Goal: Task Accomplishment & Management: Complete application form

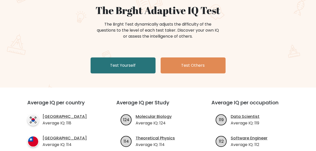
scroll to position [50, 0]
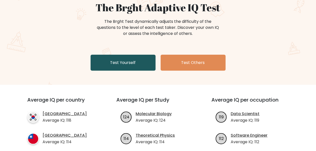
click at [125, 65] on link "Test Yourself" at bounding box center [123, 63] width 65 height 16
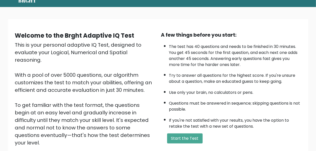
scroll to position [79, 0]
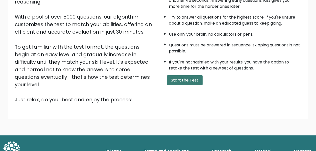
click at [193, 81] on button "Start the Test" at bounding box center [185, 80] width 36 height 10
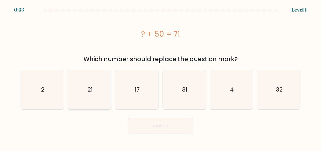
click at [102, 82] on icon "21" at bounding box center [89, 89] width 39 height 39
click at [160, 77] on input "b. 21" at bounding box center [160, 75] width 0 height 1
radio input "true"
click at [164, 129] on button "Next" at bounding box center [160, 126] width 65 height 16
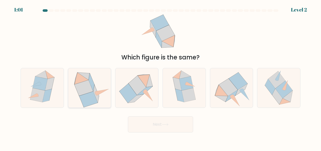
click at [93, 92] on icon at bounding box center [88, 99] width 19 height 16
click at [160, 77] on input "b." at bounding box center [160, 75] width 0 height 1
radio input "true"
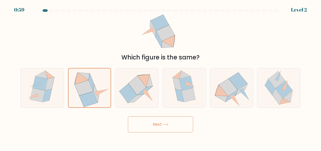
click at [179, 131] on button "Next" at bounding box center [160, 124] width 65 height 16
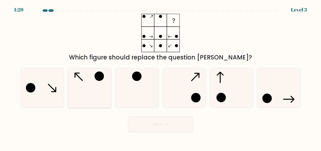
click at [98, 91] on icon at bounding box center [89, 87] width 39 height 39
click at [160, 77] on input "b." at bounding box center [160, 75] width 0 height 1
radio input "true"
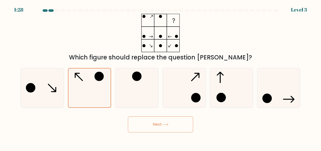
click at [175, 134] on body "1:28 Level 3" at bounding box center [160, 75] width 321 height 151
click at [177, 128] on button "Next" at bounding box center [160, 124] width 65 height 16
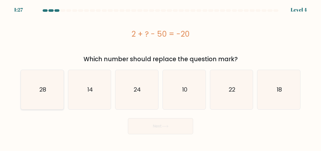
click at [53, 84] on icon "28" at bounding box center [42, 89] width 39 height 39
click at [160, 77] on input "a. 28" at bounding box center [160, 75] width 0 height 1
radio input "true"
click at [179, 128] on button "Next" at bounding box center [160, 126] width 65 height 16
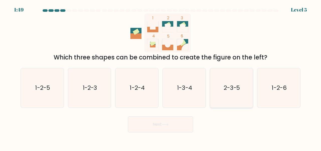
click at [235, 93] on icon "2-3-5" at bounding box center [231, 87] width 39 height 39
click at [161, 77] on input "e. 2-3-5" at bounding box center [160, 75] width 0 height 1
radio input "true"
click at [171, 125] on button "Next" at bounding box center [160, 124] width 65 height 16
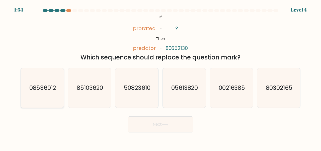
click at [50, 84] on text "08536012" at bounding box center [42, 87] width 27 height 8
click at [160, 77] on input "a. 08536012" at bounding box center [160, 75] width 0 height 1
radio input "true"
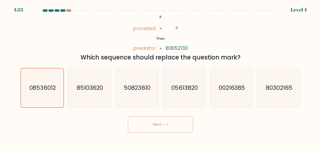
click at [164, 124] on icon at bounding box center [165, 124] width 7 height 3
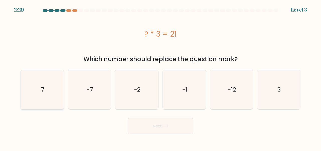
click at [52, 89] on icon "7" at bounding box center [42, 89] width 39 height 39
click at [160, 77] on input "a. 7" at bounding box center [160, 75] width 0 height 1
radio input "true"
click at [156, 127] on button "Next" at bounding box center [160, 126] width 65 height 16
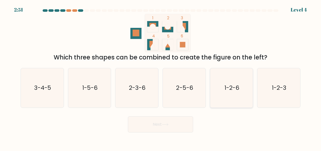
click at [229, 85] on text "1-2-6" at bounding box center [231, 87] width 15 height 8
click at [161, 77] on input "e. 1-2-6" at bounding box center [160, 75] width 0 height 1
radio input "true"
click at [150, 121] on button "Next" at bounding box center [160, 124] width 65 height 16
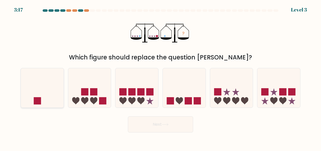
drag, startPoint x: 55, startPoint y: 86, endPoint x: 77, endPoint y: 93, distance: 23.3
click at [55, 86] on icon at bounding box center [42, 87] width 43 height 35
click at [160, 77] on input "a." at bounding box center [160, 75] width 0 height 1
radio input "true"
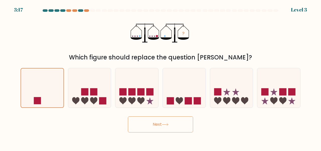
click at [156, 129] on button "Next" at bounding box center [160, 124] width 65 height 16
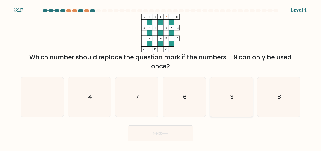
click at [238, 97] on icon "3" at bounding box center [231, 96] width 39 height 39
click at [161, 77] on input "e. 3" at bounding box center [160, 75] width 0 height 1
radio input "true"
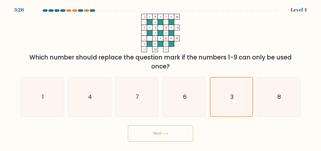
click at [164, 132] on button "Next" at bounding box center [160, 133] width 65 height 16
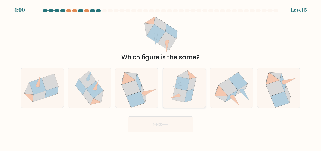
click at [188, 95] on icon at bounding box center [188, 95] width 9 height 13
click at [161, 77] on input "d." at bounding box center [160, 75] width 0 height 1
radio input "true"
click at [163, 124] on icon at bounding box center [165, 124] width 7 height 3
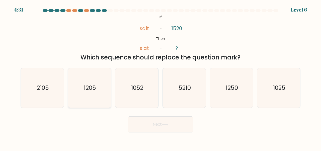
click at [94, 87] on text "1205" at bounding box center [90, 87] width 12 height 8
click at [160, 77] on input "b. 1205" at bounding box center [160, 75] width 0 height 1
radio input "true"
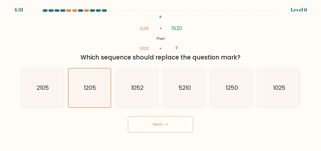
click at [152, 125] on button "Next" at bounding box center [160, 124] width 65 height 16
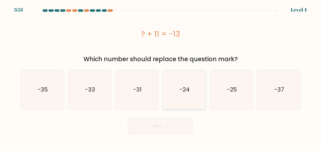
click at [189, 94] on icon "-24" at bounding box center [183, 89] width 39 height 39
click at [161, 77] on input "d. -24" at bounding box center [160, 75] width 0 height 1
radio input "true"
click at [183, 124] on button "Next" at bounding box center [160, 126] width 65 height 16
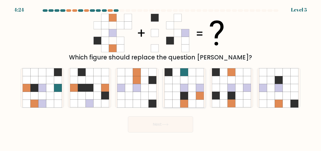
click at [185, 87] on icon at bounding box center [184, 88] width 8 height 8
click at [161, 77] on input "d." at bounding box center [160, 75] width 0 height 1
radio input "true"
click at [149, 94] on icon at bounding box center [152, 96] width 8 height 8
click at [160, 77] on input "c." at bounding box center [160, 75] width 0 height 1
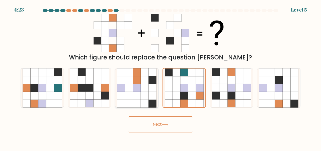
radio input "true"
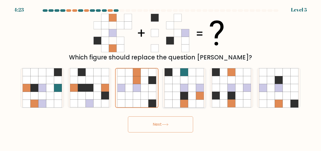
click at [182, 102] on icon at bounding box center [184, 103] width 8 height 8
click at [161, 77] on input "d." at bounding box center [160, 75] width 0 height 1
radio input "true"
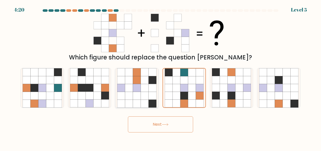
drag, startPoint x: 142, startPoint y: 89, endPoint x: 145, endPoint y: 94, distance: 5.5
click at [142, 90] on icon at bounding box center [145, 88] width 8 height 8
click at [160, 77] on input "c." at bounding box center [160, 75] width 0 height 1
radio input "true"
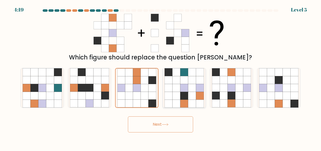
drag, startPoint x: 180, startPoint y: 82, endPoint x: 203, endPoint y: 86, distance: 22.9
click at [180, 83] on icon at bounding box center [184, 80] width 8 height 8
click at [161, 77] on input "d." at bounding box center [160, 75] width 0 height 1
radio input "true"
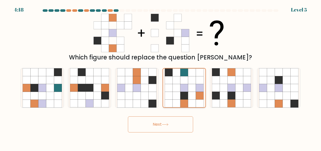
drag, startPoint x: 230, startPoint y: 91, endPoint x: 196, endPoint y: 107, distance: 38.3
click at [226, 92] on icon at bounding box center [231, 87] width 39 height 39
click at [161, 77] on input "e." at bounding box center [160, 75] width 0 height 1
radio input "true"
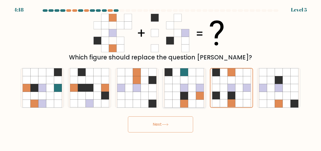
click at [177, 83] on icon at bounding box center [176, 80] width 8 height 8
click at [161, 77] on input "d." at bounding box center [160, 75] width 0 height 1
radio input "true"
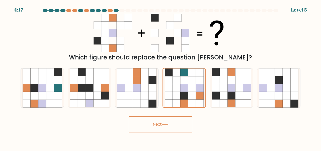
click at [172, 120] on button "Next" at bounding box center [160, 124] width 65 height 16
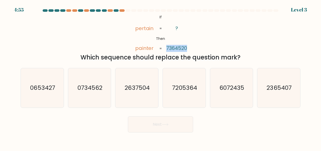
drag, startPoint x: 166, startPoint y: 48, endPoint x: 192, endPoint y: 48, distance: 26.1
click at [193, 48] on div "@import url('https://fonts.googleapis.com/css?family=Abril+Fatface:400,100,100i…" at bounding box center [161, 38] width 286 height 48
click at [192, 48] on div "@import url('https://fonts.googleapis.com/css?family=Abril+Fatface:400,100,100i…" at bounding box center [161, 38] width 286 height 48
click at [149, 76] on icon "2637504" at bounding box center [136, 87] width 39 height 39
click at [160, 76] on input "c. 2637504" at bounding box center [160, 75] width 0 height 1
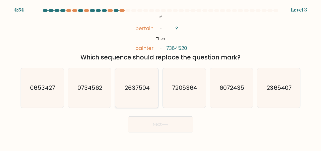
radio input "true"
click at [162, 124] on button "Next" at bounding box center [160, 124] width 65 height 16
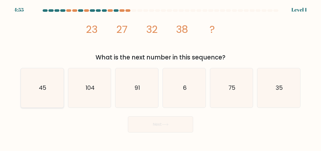
click at [52, 90] on icon "45" at bounding box center [42, 87] width 39 height 39
click at [160, 77] on input "a. 45" at bounding box center [160, 75] width 0 height 1
radio input "true"
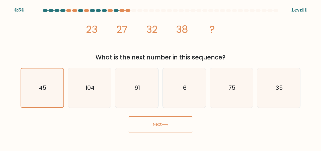
click at [165, 125] on icon at bounding box center [165, 124] width 7 height 3
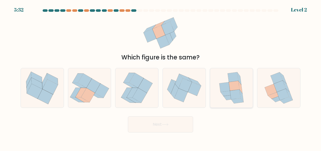
click at [228, 93] on icon at bounding box center [226, 93] width 12 height 5
click at [161, 77] on input "e." at bounding box center [160, 75] width 0 height 1
radio input "true"
click at [161, 129] on button "Next" at bounding box center [160, 124] width 65 height 16
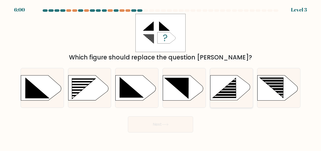
click at [235, 88] on rect at bounding box center [227, 87] width 34 height 1
click at [161, 77] on input "e." at bounding box center [160, 75] width 0 height 1
radio input "true"
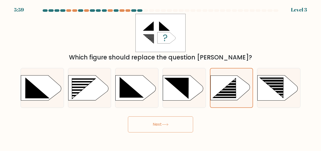
click at [177, 123] on button "Next" at bounding box center [160, 124] width 65 height 16
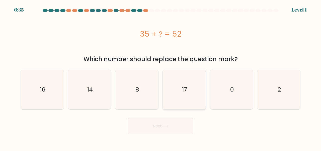
click at [181, 92] on icon "17" at bounding box center [183, 89] width 39 height 39
click at [161, 77] on input "d. 17" at bounding box center [160, 75] width 0 height 1
radio input "true"
click at [169, 122] on button "Next" at bounding box center [160, 126] width 65 height 16
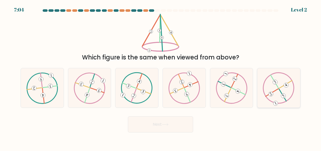
click at [285, 91] on icon at bounding box center [279, 87] width 32 height 31
click at [161, 77] on input "f." at bounding box center [160, 75] width 0 height 1
radio input "true"
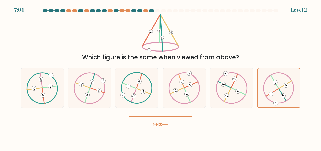
click at [168, 129] on button "Next" at bounding box center [160, 124] width 65 height 16
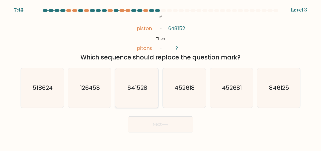
drag, startPoint x: 105, startPoint y: 91, endPoint x: 118, endPoint y: 99, distance: 14.9
click at [105, 91] on icon "126458" at bounding box center [89, 87] width 39 height 39
click at [160, 77] on input "b. 126458" at bounding box center [160, 75] width 0 height 1
radio input "true"
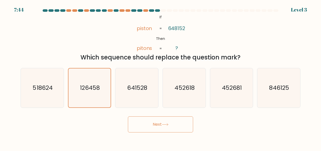
click at [157, 124] on button "Next" at bounding box center [160, 124] width 65 height 16
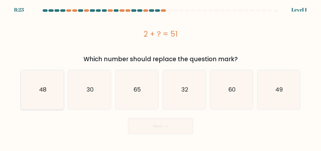
click at [29, 91] on icon "48" at bounding box center [42, 89] width 39 height 39
click at [160, 77] on input "a. 48" at bounding box center [160, 75] width 0 height 1
radio input "true"
click at [161, 126] on button "Next" at bounding box center [160, 126] width 65 height 16
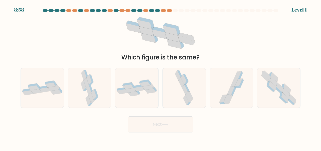
drag, startPoint x: 274, startPoint y: 78, endPoint x: 254, endPoint y: 87, distance: 21.5
click at [274, 79] on icon at bounding box center [274, 77] width 7 height 10
click at [161, 77] on input "f." at bounding box center [160, 75] width 0 height 1
radio input "true"
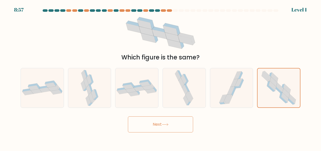
click at [158, 125] on button "Next" at bounding box center [160, 124] width 65 height 16
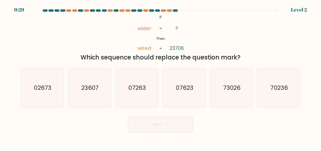
drag, startPoint x: 186, startPoint y: 93, endPoint x: 174, endPoint y: 113, distance: 23.9
click at [185, 93] on icon "07623" at bounding box center [183, 87] width 39 height 39
click at [161, 77] on input "d. 07623" at bounding box center [160, 75] width 0 height 1
radio input "true"
click at [168, 125] on icon at bounding box center [165, 124] width 7 height 3
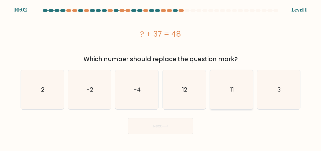
click at [218, 97] on icon "11" at bounding box center [231, 89] width 39 height 39
click at [161, 77] on input "e. 11" at bounding box center [160, 75] width 0 height 1
radio input "true"
click at [175, 123] on button "Next" at bounding box center [160, 126] width 65 height 16
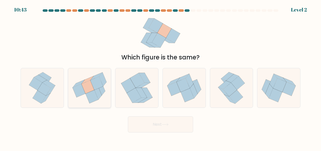
click at [88, 92] on icon at bounding box center [87, 86] width 13 height 13
click at [160, 77] on input "b." at bounding box center [160, 75] width 0 height 1
radio input "true"
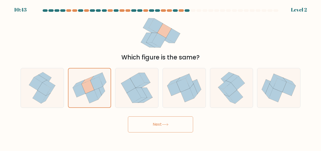
click at [153, 122] on button "Next" at bounding box center [160, 124] width 65 height 16
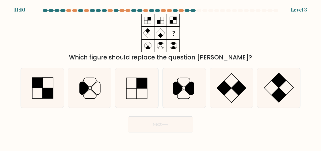
drag, startPoint x: 237, startPoint y: 85, endPoint x: 181, endPoint y: 110, distance: 61.6
click at [236, 85] on rect at bounding box center [238, 88] width 15 height 15
click at [161, 77] on input "e." at bounding box center [160, 75] width 0 height 1
radio input "true"
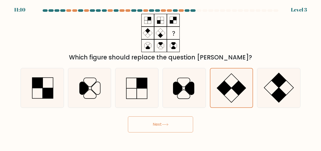
click at [171, 127] on button "Next" at bounding box center [160, 124] width 65 height 16
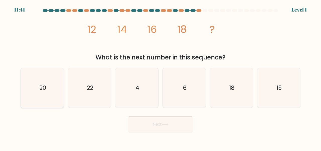
click at [52, 89] on icon "20" at bounding box center [42, 87] width 39 height 39
click at [160, 77] on input "a. 20" at bounding box center [160, 75] width 0 height 1
radio input "true"
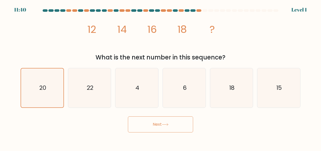
click at [170, 124] on button "Next" at bounding box center [160, 124] width 65 height 16
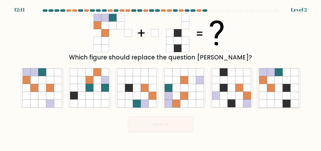
click at [287, 95] on icon at bounding box center [286, 96] width 8 height 8
click at [161, 77] on input "f." at bounding box center [160, 75] width 0 height 1
radio input "true"
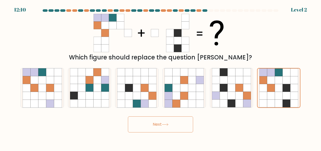
click at [152, 129] on button "Next" at bounding box center [160, 124] width 65 height 16
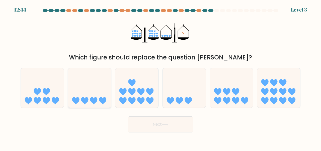
click at [97, 88] on icon at bounding box center [89, 87] width 43 height 35
click at [160, 77] on input "b." at bounding box center [160, 75] width 0 height 1
radio input "true"
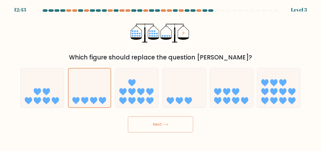
click at [160, 135] on body "12:43 Level 3" at bounding box center [160, 75] width 321 height 151
click at [164, 124] on icon at bounding box center [165, 124] width 7 height 3
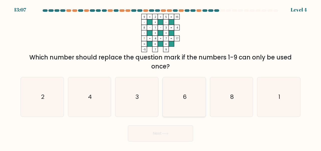
click at [185, 104] on icon "6" at bounding box center [183, 96] width 39 height 39
click at [161, 77] on input "d. 6" at bounding box center [160, 75] width 0 height 1
radio input "true"
click at [173, 134] on button "Next" at bounding box center [160, 133] width 65 height 16
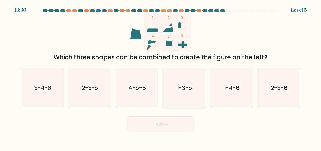
click at [182, 83] on icon "1-3-5" at bounding box center [183, 87] width 39 height 39
click at [161, 77] on input "d. 1-3-5" at bounding box center [160, 75] width 0 height 1
radio input "true"
click at [175, 121] on button "Next" at bounding box center [160, 124] width 65 height 16
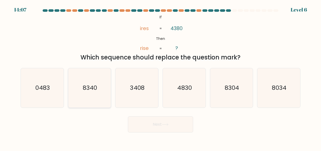
click at [100, 90] on icon "8340" at bounding box center [89, 87] width 39 height 39
click at [160, 77] on input "b. 8340" at bounding box center [160, 75] width 0 height 1
radio input "true"
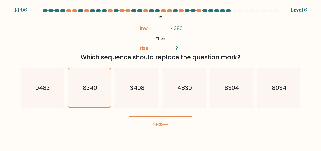
click at [165, 126] on button "Next" at bounding box center [160, 124] width 65 height 16
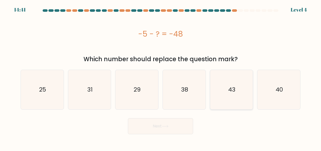
click at [234, 98] on icon "43" at bounding box center [231, 89] width 39 height 39
click at [161, 77] on input "e. 43" at bounding box center [160, 75] width 0 height 1
radio input "true"
click at [166, 124] on button "Next" at bounding box center [160, 126] width 65 height 16
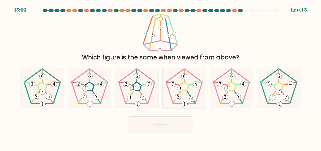
click at [187, 93] on icon at bounding box center [183, 87] width 39 height 39
click at [161, 77] on input "d." at bounding box center [160, 75] width 0 height 1
radio input "true"
click at [179, 127] on button "Next" at bounding box center [160, 124] width 65 height 16
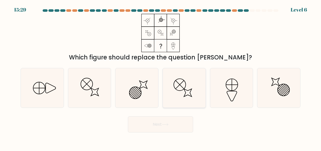
drag, startPoint x: 236, startPoint y: 86, endPoint x: 194, endPoint y: 104, distance: 45.3
click at [233, 87] on icon at bounding box center [231, 87] width 39 height 39
click at [161, 77] on input "e." at bounding box center [160, 75] width 0 height 1
radio input "true"
click at [181, 119] on button "Next" at bounding box center [160, 124] width 65 height 16
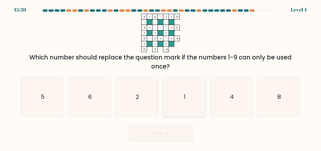
click at [186, 93] on icon "1" at bounding box center [183, 96] width 39 height 39
click at [161, 77] on input "d. 1" at bounding box center [160, 75] width 0 height 1
radio input "true"
click at [153, 128] on button "Next" at bounding box center [160, 133] width 65 height 16
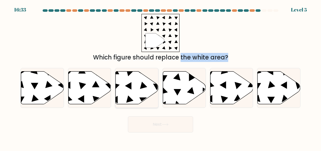
click at [137, 61] on form at bounding box center [160, 70] width 321 height 123
drag, startPoint x: 43, startPoint y: 82, endPoint x: 46, endPoint y: 83, distance: 2.9
click at [43, 82] on icon at bounding box center [42, 87] width 43 height 33
click at [160, 77] on input "a." at bounding box center [160, 75] width 0 height 1
radio input "true"
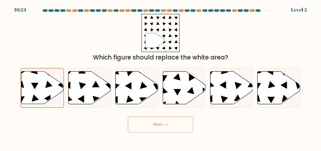
click at [149, 124] on button "Next" at bounding box center [160, 124] width 65 height 16
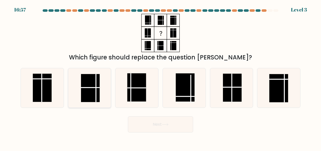
click at [99, 85] on rect at bounding box center [90, 88] width 19 height 28
click at [160, 77] on input "b." at bounding box center [160, 75] width 0 height 1
radio input "true"
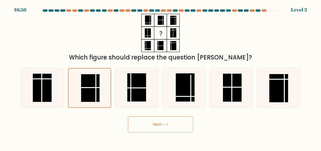
click at [157, 122] on button "Next" at bounding box center [160, 124] width 65 height 16
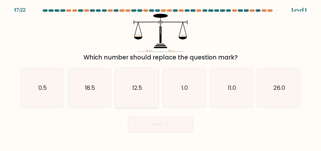
click at [139, 104] on icon "12.5" at bounding box center [136, 87] width 39 height 39
click at [160, 77] on input "c. 12.5" at bounding box center [160, 75] width 0 height 1
radio input "true"
click at [166, 124] on icon at bounding box center [165, 124] width 7 height 3
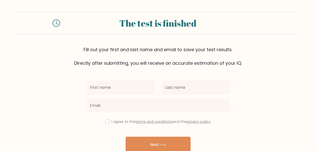
click at [142, 87] on input "text" at bounding box center [120, 87] width 69 height 14
type input "[PERSON_NAME]"
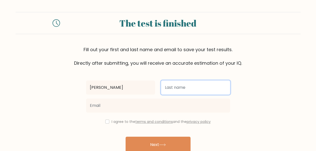
click at [190, 88] on input "text" at bounding box center [195, 87] width 69 height 14
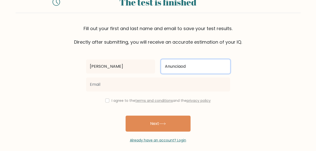
scroll to position [25, 0]
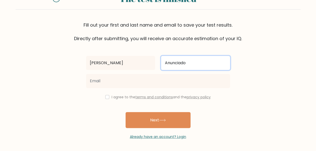
type input "Anunciado"
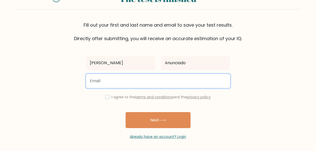
click at [202, 81] on input "email" at bounding box center [158, 81] width 144 height 14
type input "alexiegeick99@gmail.com"
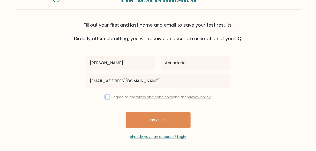
click at [107, 98] on input "checkbox" at bounding box center [107, 97] width 4 height 4
checkbox input "true"
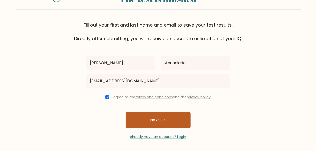
click at [156, 121] on button "Next" at bounding box center [158, 120] width 65 height 16
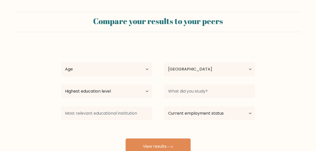
select select "PH"
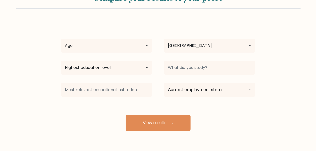
scroll to position [25, 0]
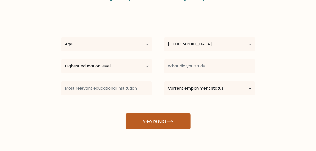
click at [166, 119] on button "View results" at bounding box center [158, 121] width 65 height 16
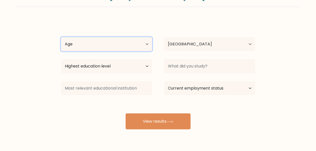
click at [85, 43] on select "Age Under [DEMOGRAPHIC_DATA] [DEMOGRAPHIC_DATA] [DEMOGRAPHIC_DATA] [DEMOGRAPHIC…" at bounding box center [106, 44] width 91 height 14
select select "25_34"
click at [61, 37] on select "Age Under [DEMOGRAPHIC_DATA] [DEMOGRAPHIC_DATA] [DEMOGRAPHIC_DATA] [DEMOGRAPHIC…" at bounding box center [106, 44] width 91 height 14
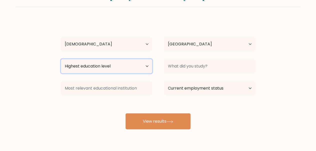
click at [145, 68] on select "Highest education level No schooling Primary Lower Secondary Upper Secondary Oc…" at bounding box center [106, 66] width 91 height 14
select select "upper_secondary"
click at [61, 59] on select "Highest education level No schooling Primary Lower Secondary Upper Secondary Oc…" at bounding box center [106, 66] width 91 height 14
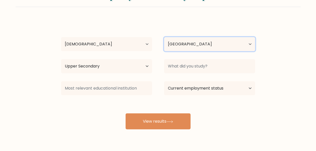
click at [209, 44] on select "Country Afghanistan Albania Algeria American Samoa Andorra Angola Anguilla Anta…" at bounding box center [209, 44] width 91 height 14
click at [154, 53] on div "Neil Anunciado Age Under 18 years old 18-24 years old 25-34 years old 35-44 yea…" at bounding box center [158, 74] width 200 height 110
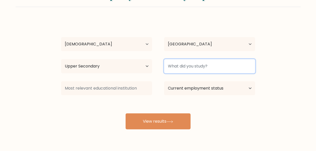
click at [196, 68] on input at bounding box center [209, 66] width 91 height 14
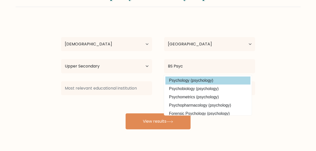
click at [197, 83] on option "Psychology (psychology)" at bounding box center [208, 80] width 85 height 8
type input "Psychology"
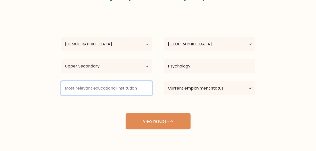
click at [141, 90] on input at bounding box center [106, 88] width 91 height 14
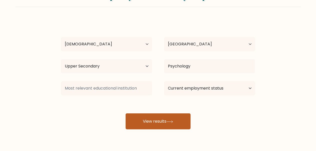
click at [169, 121] on icon at bounding box center [170, 121] width 6 height 2
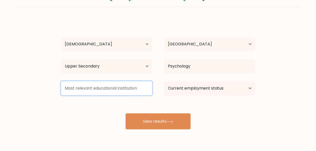
click at [125, 88] on input at bounding box center [106, 88] width 91 height 14
type input "PWC"
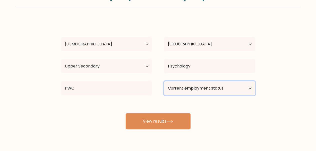
click at [194, 86] on select "Current employment status Employed Student Retired Other / prefer not to answer" at bounding box center [209, 88] width 91 height 14
click at [164, 81] on select "Current employment status Employed Student Retired Other / prefer not to answer" at bounding box center [209, 88] width 91 height 14
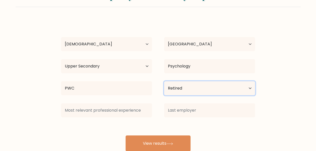
click at [197, 90] on select "Current employment status Employed Student Retired Other / prefer not to answer" at bounding box center [209, 88] width 91 height 14
select select "other"
click at [164, 81] on select "Current employment status Employed Student Retired Other / prefer not to answer" at bounding box center [209, 88] width 91 height 14
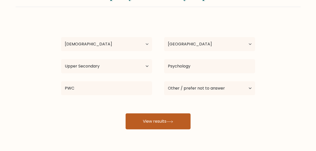
click at [165, 121] on button "View results" at bounding box center [158, 121] width 65 height 16
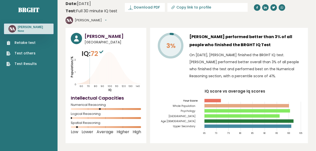
scroll to position [1, 0]
